Goal: Book appointment/travel/reservation

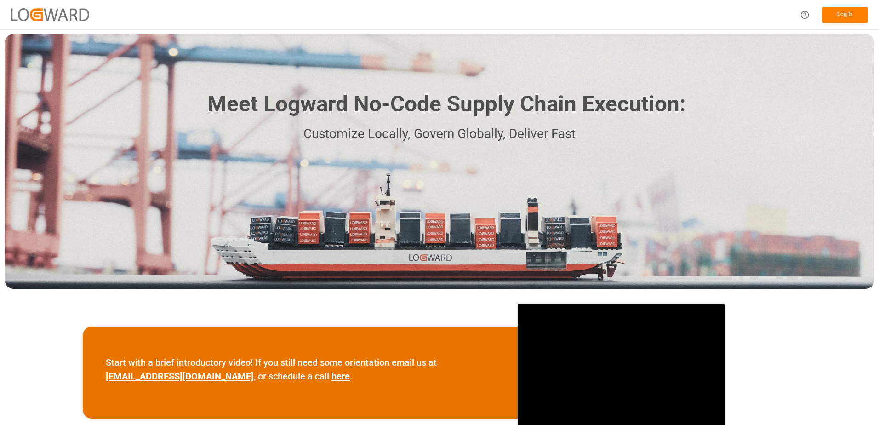
click at [838, 14] on button "Log In" at bounding box center [845, 15] width 46 height 16
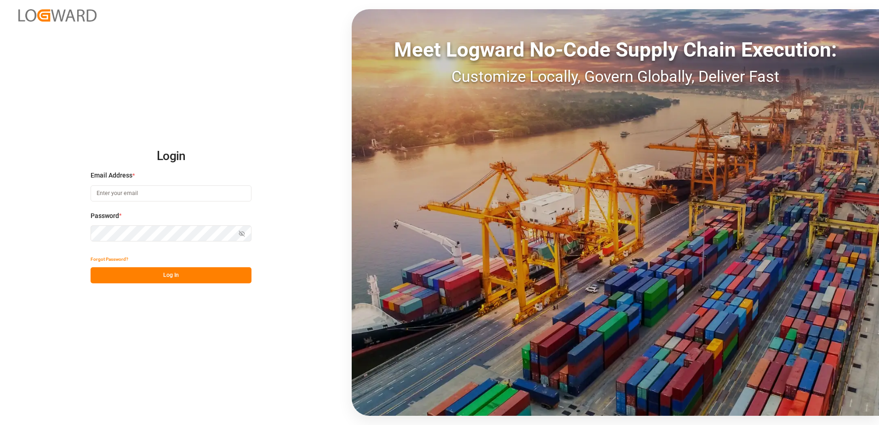
click at [129, 193] on input at bounding box center [171, 193] width 161 height 16
type input "[PERSON_NAME][EMAIL_ADDRESS][DOMAIN_NAME]"
click at [69, 231] on div "Login Email Address * [EMAIL_ADDRESS][DOMAIN_NAME] Password * Show password For…" at bounding box center [439, 212] width 879 height 425
click at [103, 275] on button "Log In" at bounding box center [171, 275] width 161 height 16
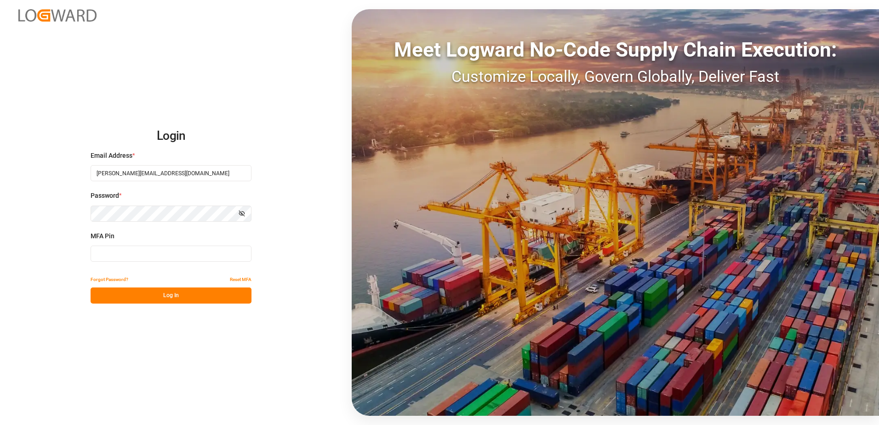
click at [108, 253] on input at bounding box center [171, 253] width 161 height 16
type input "405498"
click at [123, 295] on button "Log In" at bounding box center [171, 295] width 161 height 16
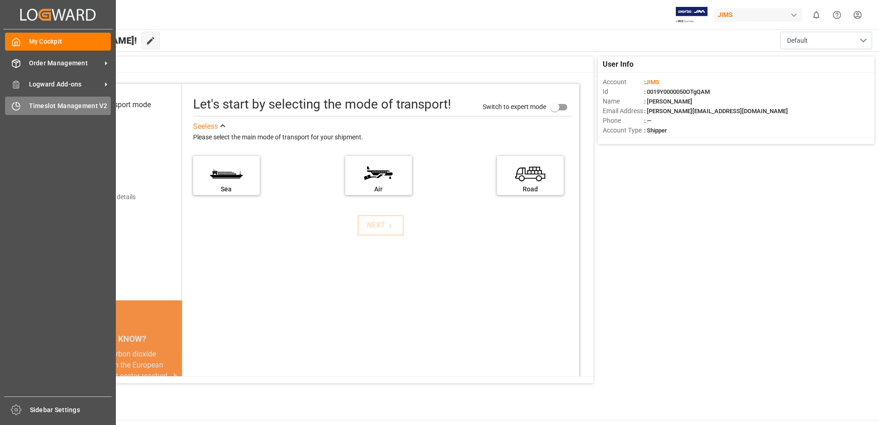
click at [40, 108] on span "Timeslot Management V2" at bounding box center [70, 106] width 82 height 10
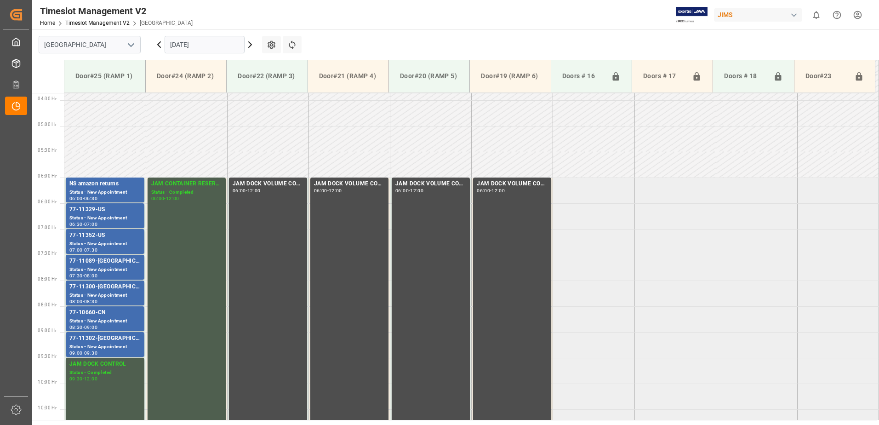
scroll to position [252, 0]
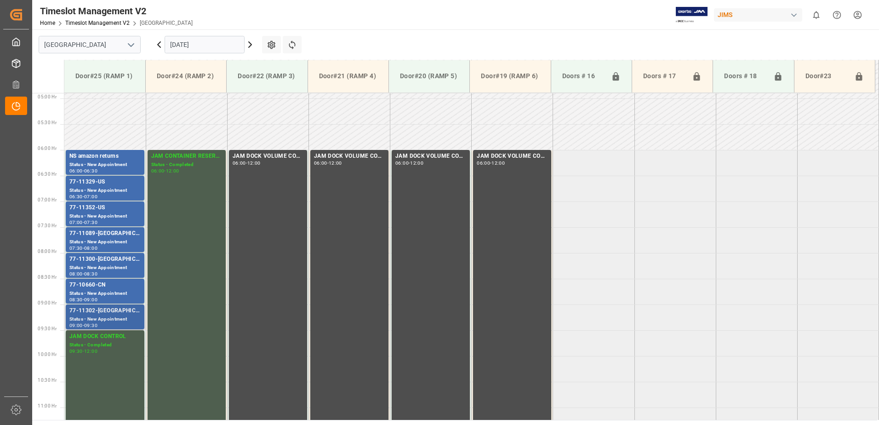
click at [100, 318] on div "Status - New Appointment" at bounding box center [104, 319] width 71 height 8
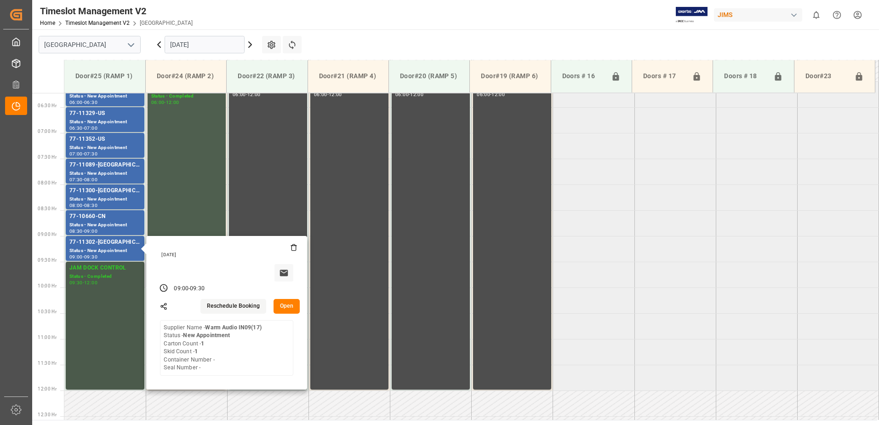
scroll to position [344, 0]
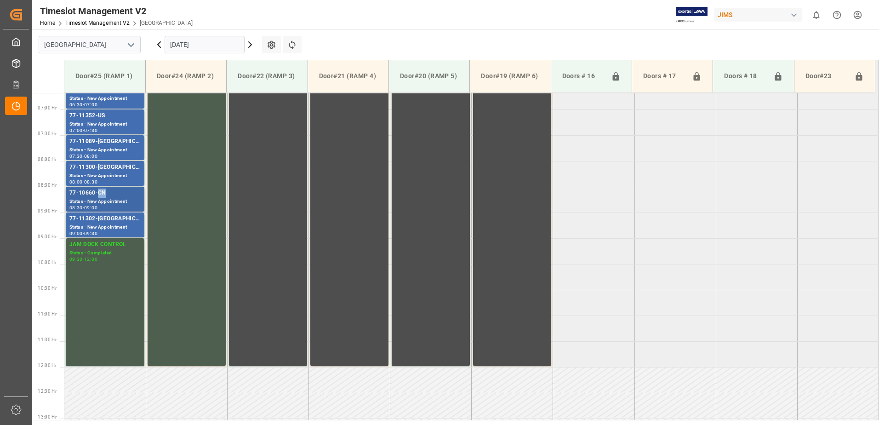
click at [98, 196] on div "77-10660-CN" at bounding box center [104, 192] width 71 height 9
click at [101, 166] on div "77-11300-[GEOGRAPHIC_DATA]" at bounding box center [104, 167] width 71 height 9
click at [98, 147] on div "Status - New Appointment" at bounding box center [104, 150] width 71 height 8
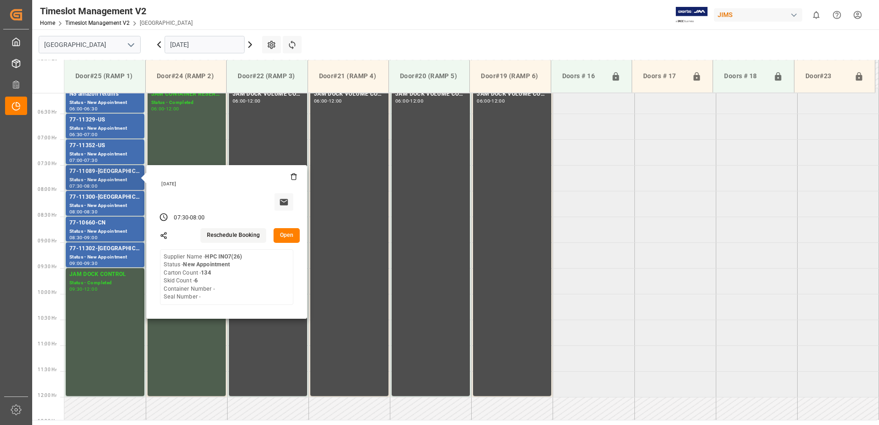
scroll to position [298, 0]
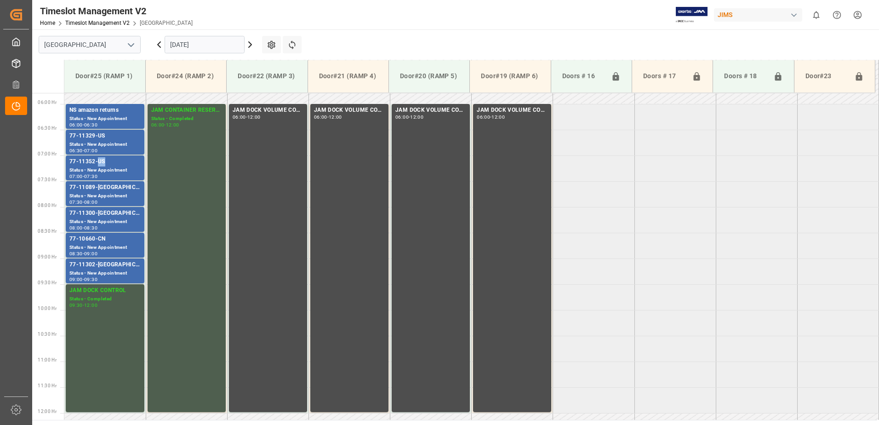
click at [97, 164] on div "77-11352-US" at bounding box center [104, 161] width 71 height 9
click at [93, 138] on div "77-11329-US" at bounding box center [104, 135] width 71 height 9
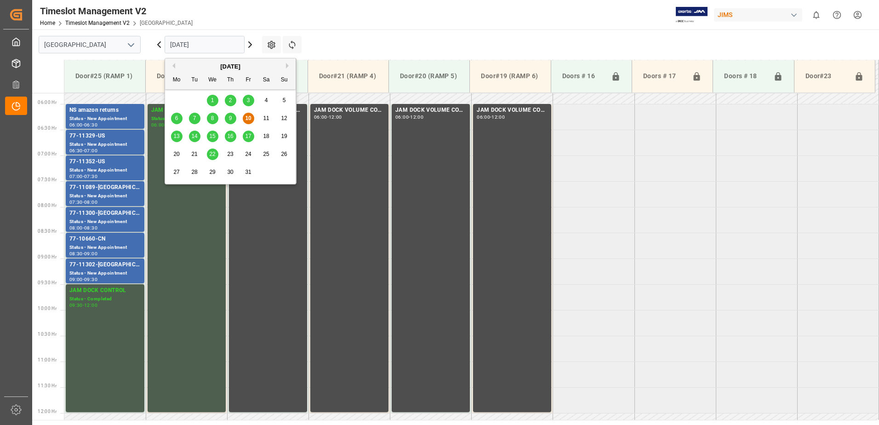
click at [218, 45] on input "[DATE]" at bounding box center [205, 44] width 80 height 17
click at [195, 137] on span "14" at bounding box center [194, 136] width 6 height 6
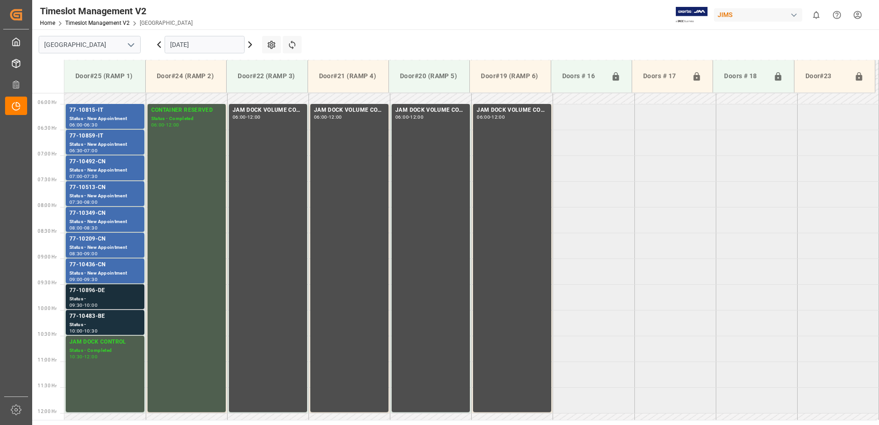
click at [97, 300] on div "Status -" at bounding box center [104, 299] width 71 height 8
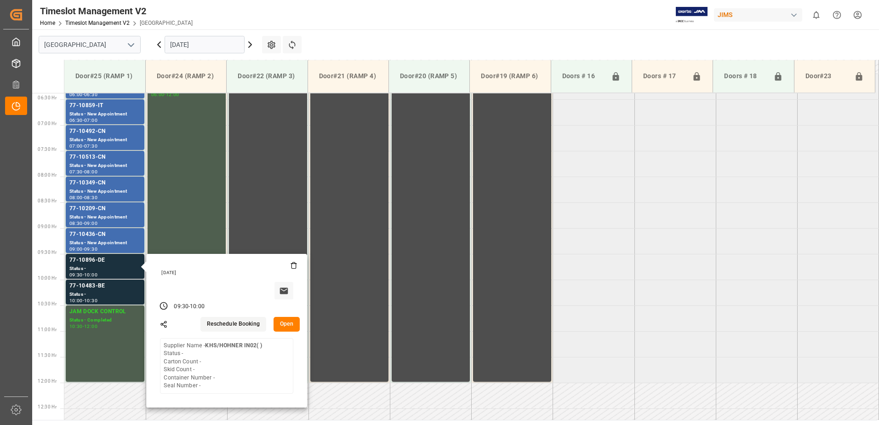
scroll to position [344, 0]
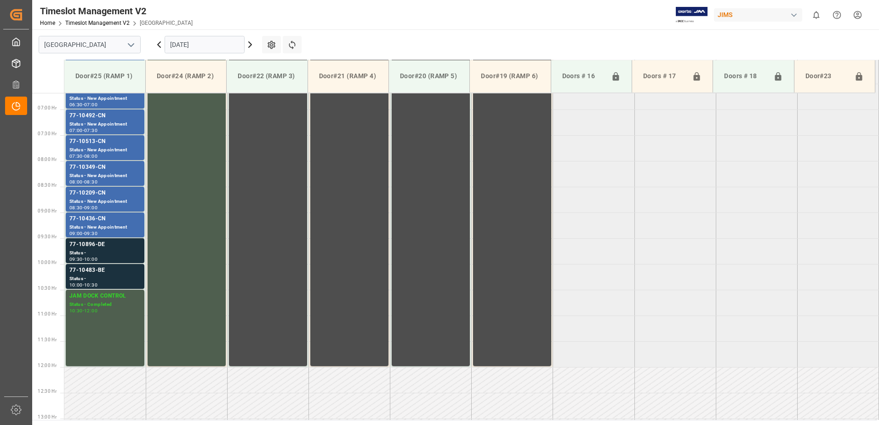
click at [98, 273] on div "77-10483-BE" at bounding box center [104, 270] width 71 height 9
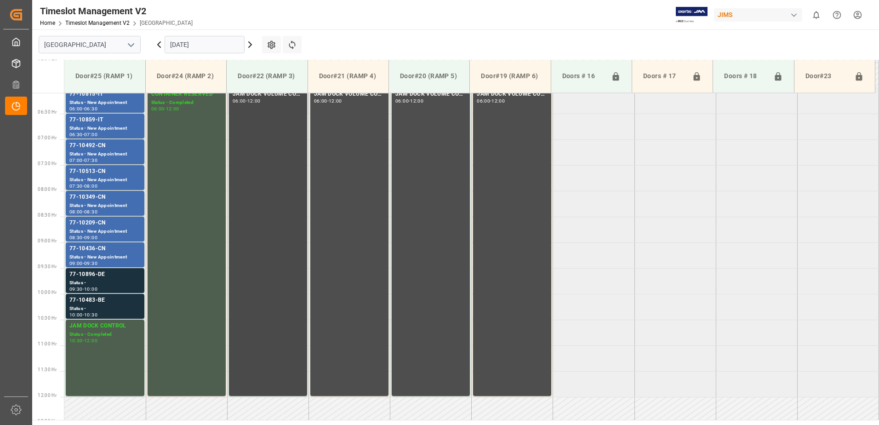
scroll to position [298, 0]
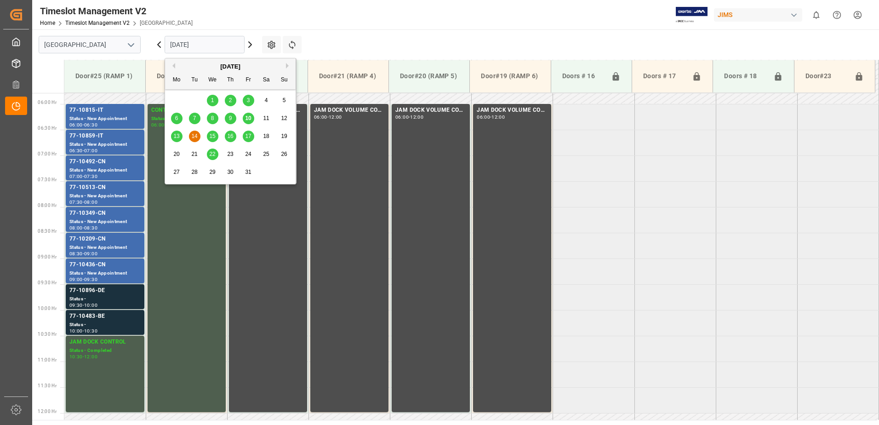
click at [216, 45] on input "[DATE]" at bounding box center [205, 44] width 80 height 17
click at [212, 135] on span "15" at bounding box center [212, 136] width 6 height 6
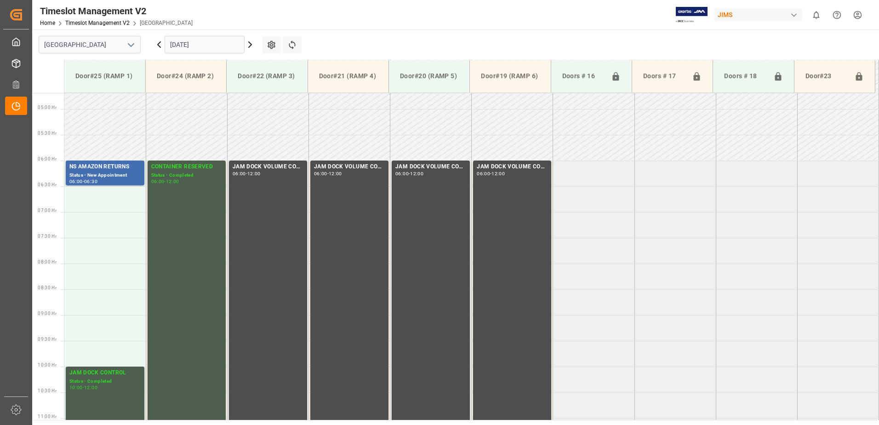
scroll to position [252, 0]
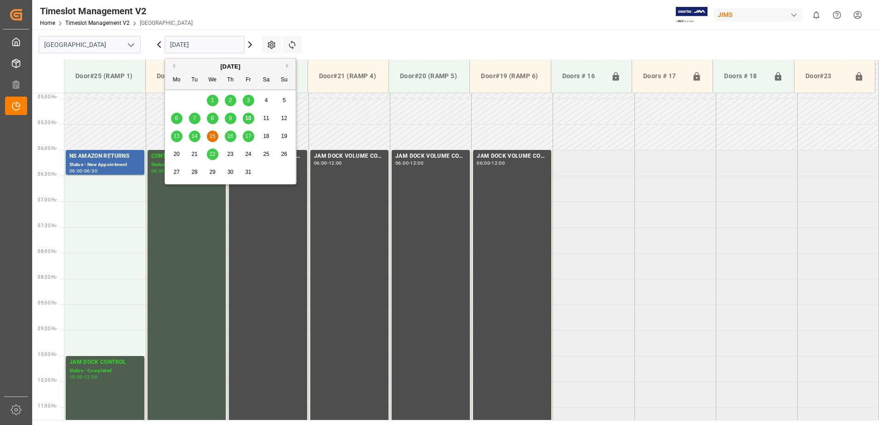
click at [218, 44] on input "[DATE]" at bounding box center [205, 44] width 80 height 17
click at [233, 136] on span "16" at bounding box center [230, 136] width 6 height 6
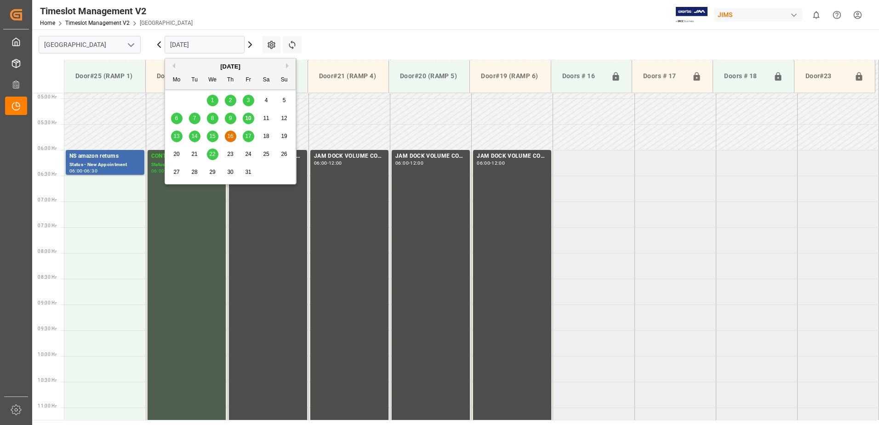
click at [207, 46] on input "[DATE]" at bounding box center [205, 44] width 80 height 17
click at [250, 136] on span "17" at bounding box center [248, 136] width 6 height 6
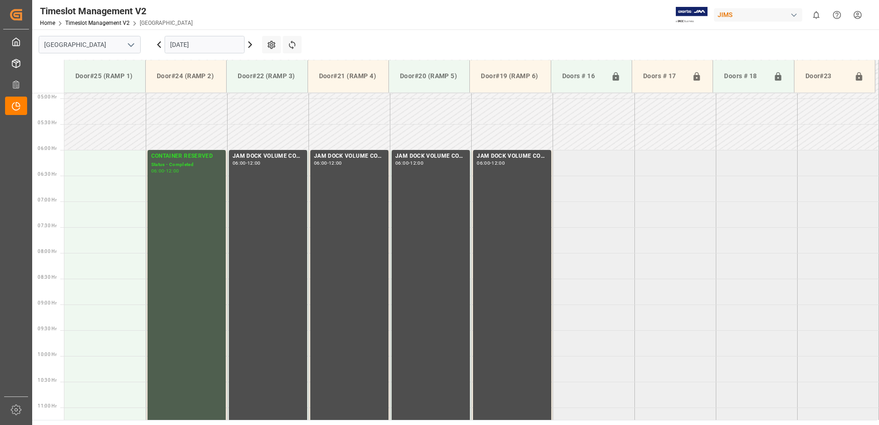
click at [205, 45] on input "[DATE]" at bounding box center [205, 44] width 80 height 17
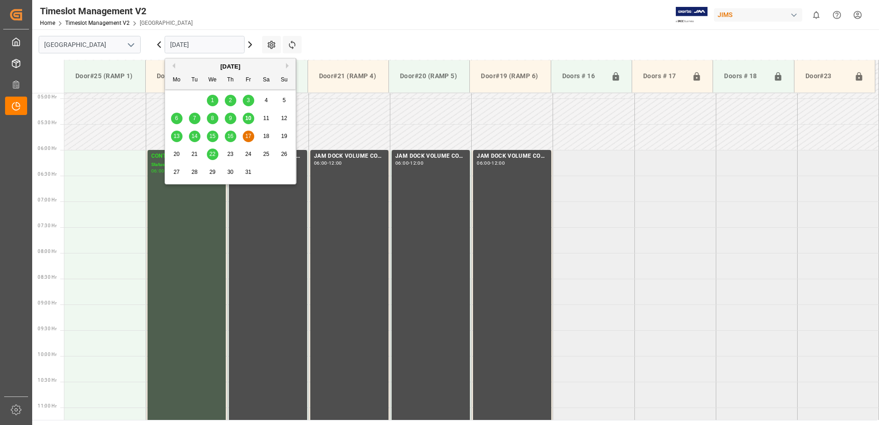
click at [213, 156] on span "22" at bounding box center [212, 154] width 6 height 6
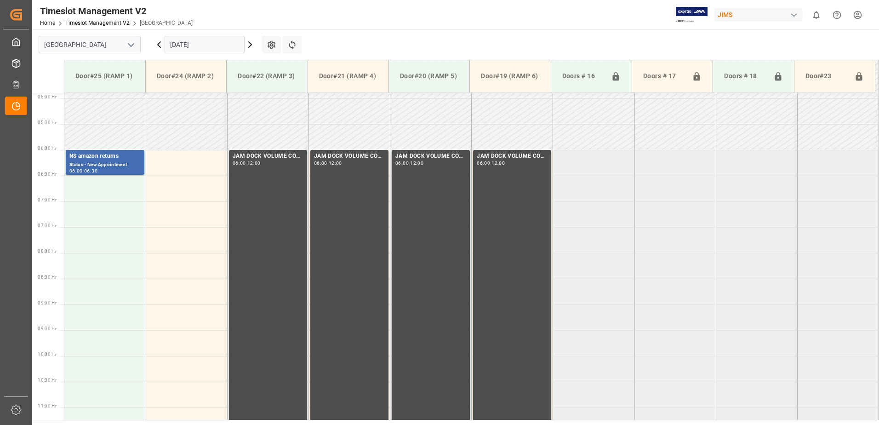
click at [212, 41] on input "[DATE]" at bounding box center [205, 44] width 80 height 17
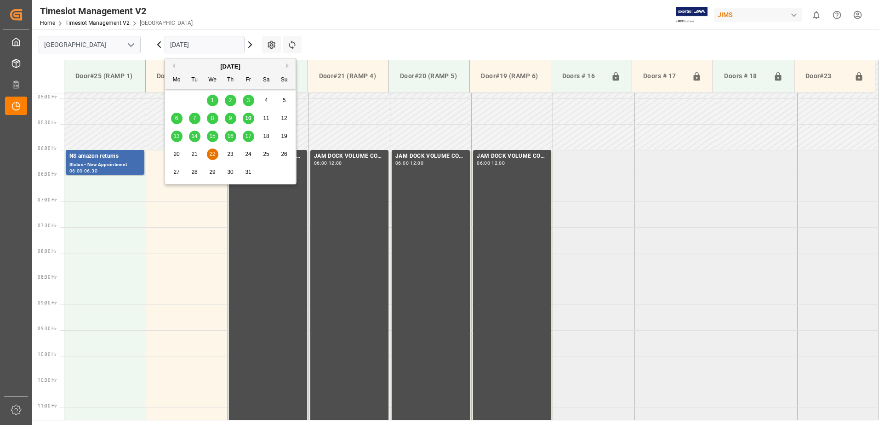
click at [249, 118] on span "10" at bounding box center [248, 118] width 6 height 6
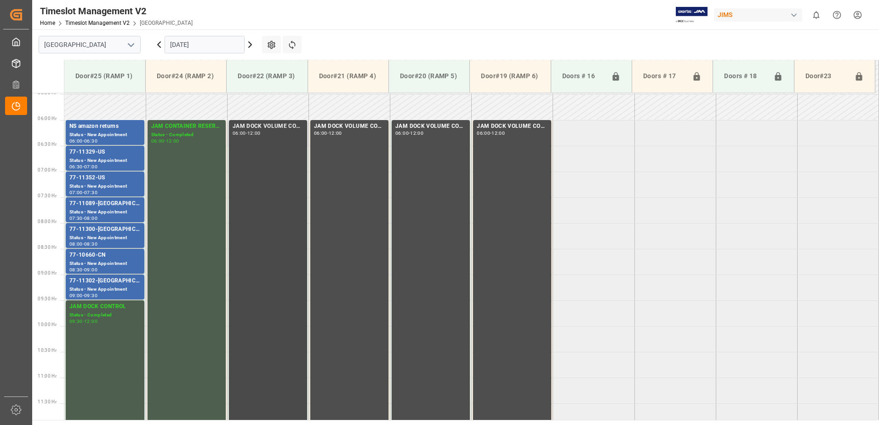
scroll to position [298, 0]
